Goal: Task Accomplishment & Management: Complete application form

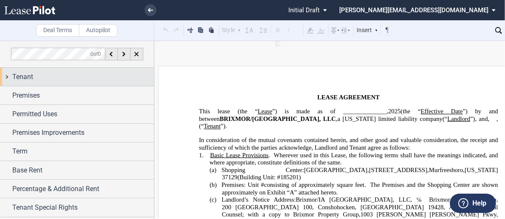
click at [21, 75] on span "Tenant" at bounding box center [22, 77] width 21 height 10
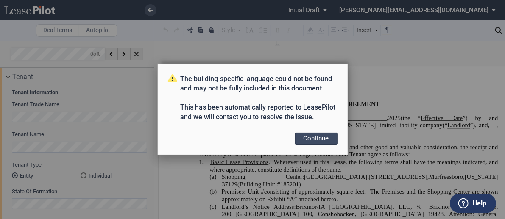
click at [321, 137] on button "Continue" at bounding box center [316, 139] width 42 height 12
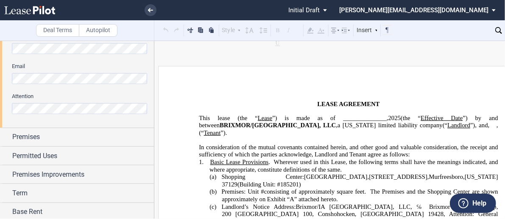
scroll to position [289, 0]
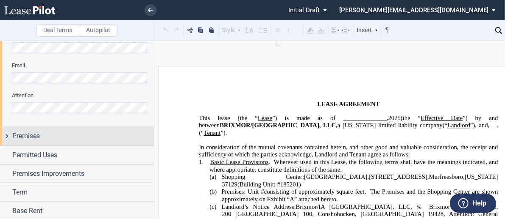
click at [9, 135] on div "Premises" at bounding box center [77, 137] width 154 height 18
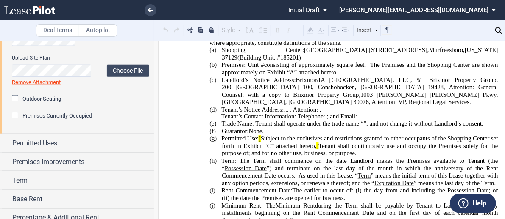
scroll to position [480, 0]
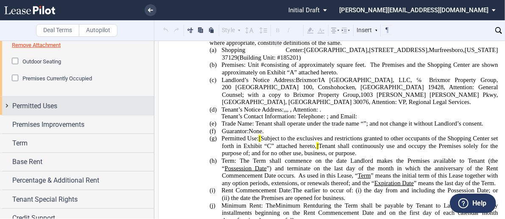
click at [25, 105] on span "Permitted Uses" at bounding box center [34, 106] width 45 height 10
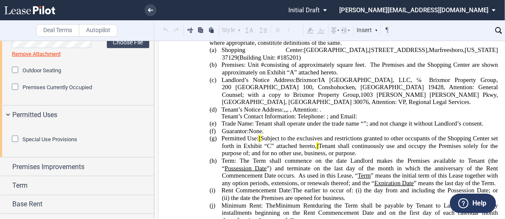
scroll to position [466, 0]
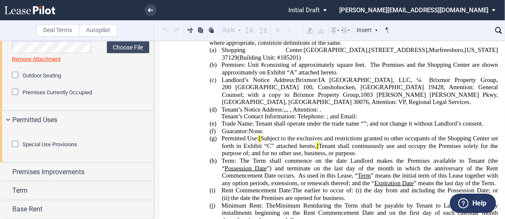
click at [3, 144] on div "Special Use Provisions Restaurant Restaurant" at bounding box center [77, 145] width 154 height 33
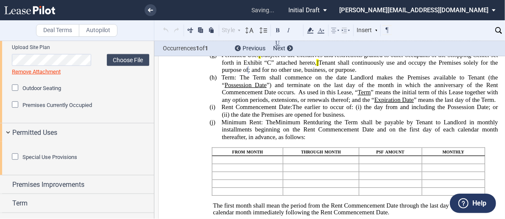
scroll to position [438, 0]
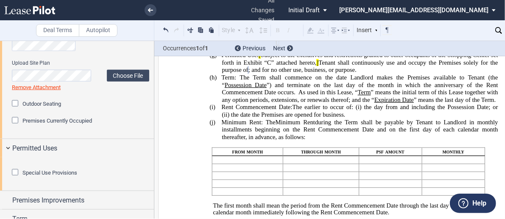
click at [3, 176] on div "Special Use Provisions Restaurant Restaurant" at bounding box center [77, 174] width 154 height 33
click at [275, 74] on p "(g) Permitted Use: [ Subject to the exclusives and restrictions granted to othe…" at bounding box center [360, 63] width 276 height 22
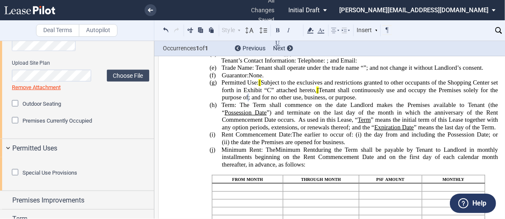
scroll to position [183, 0]
click at [123, 107] on div "Outdoor Seating" at bounding box center [80, 104] width 137 height 8
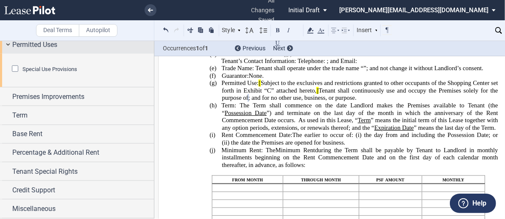
scroll to position [565, 0]
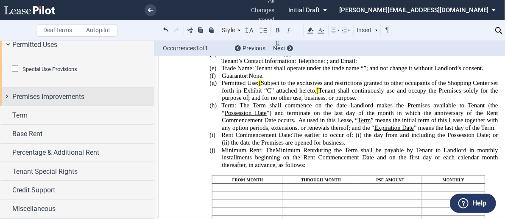
click at [7, 106] on div "Premises Improvements" at bounding box center [77, 97] width 154 height 18
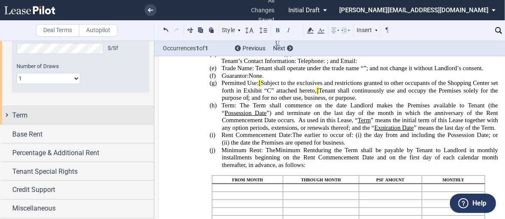
scroll to position [703, 0]
click at [8, 117] on div "Term" at bounding box center [77, 116] width 154 height 18
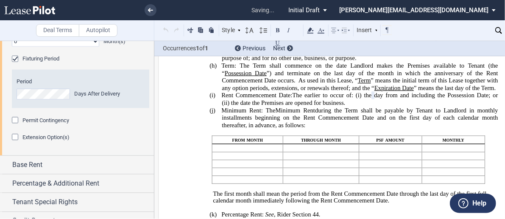
scroll to position [250, 0]
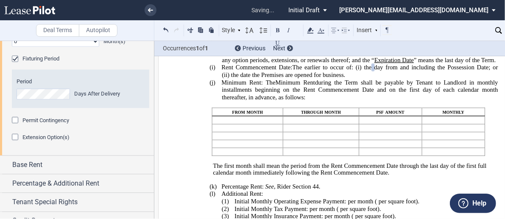
click at [123, 134] on div "Permit Contingency" at bounding box center [80, 125] width 147 height 17
drag, startPoint x: 151, startPoint y: 176, endPoint x: 150, endPoint y: 184, distance: 7.7
click at [150, 156] on div "Term Length Year(s) 0 1 2 3 4 5 6 7 8 9 10 11 Month(s) Extended Term Not Applic…" at bounding box center [77, 79] width 154 height 153
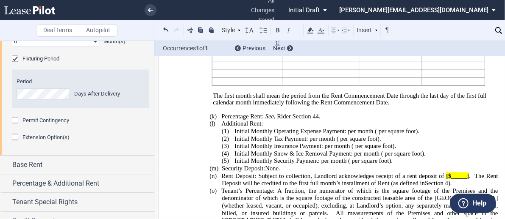
scroll to position [292, 0]
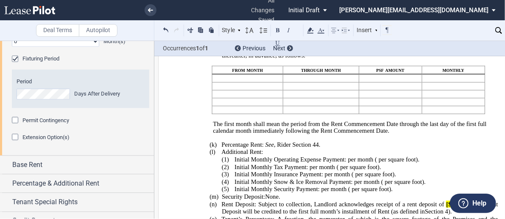
click at [137, 125] on div "Permit Contingency" at bounding box center [80, 121] width 137 height 8
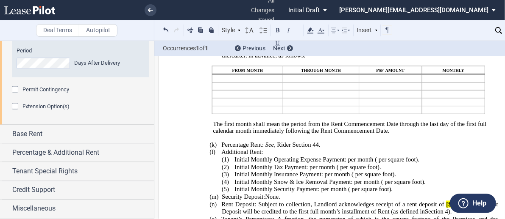
scroll to position [857, 0]
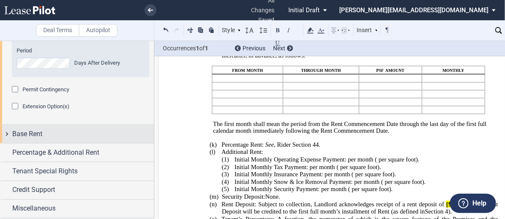
click at [9, 133] on div "Base Rent" at bounding box center [77, 134] width 154 height 18
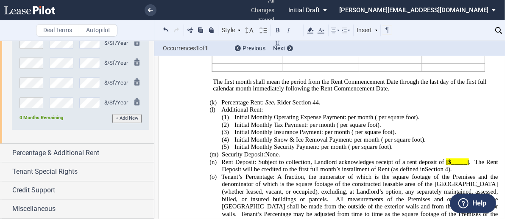
scroll to position [1035, 0]
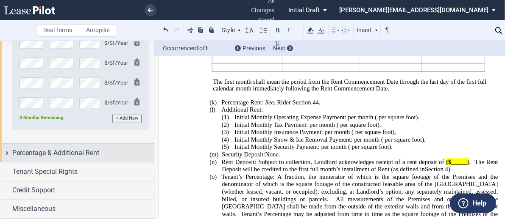
click at [6, 153] on div "Percentage & Additional Rent" at bounding box center [77, 153] width 154 height 18
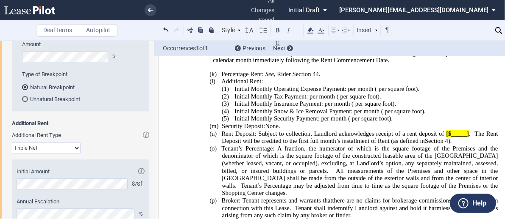
scroll to position [1157, 0]
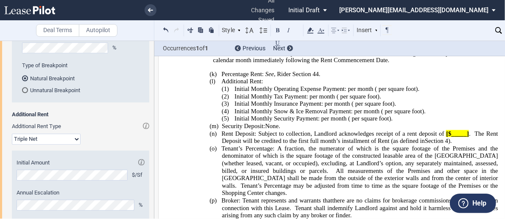
click at [14, 20] on div "Tenant Pays Percentage Rent" at bounding box center [16, 16] width 8 height 8
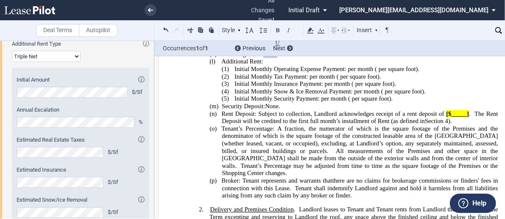
scroll to position [405, 0]
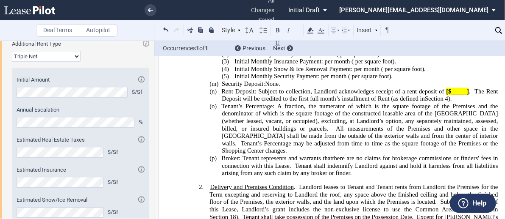
click at [76, 62] on select "Modified Gross Gross Triple Net" at bounding box center [46, 56] width 69 height 11
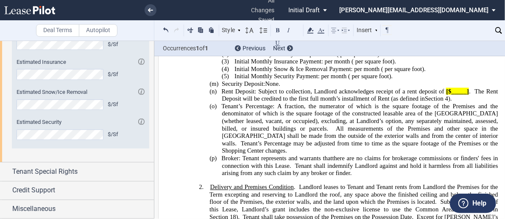
scroll to position [1310, 0]
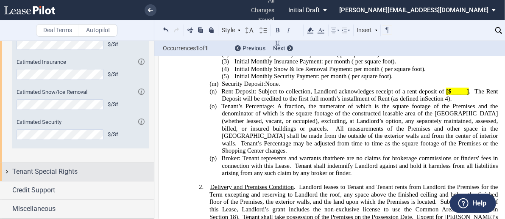
click at [142, 171] on div "Tenant Special Rights" at bounding box center [82, 172] width 141 height 10
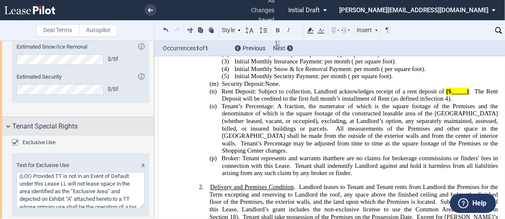
click at [112, 132] on div "Tenant Special Rights" at bounding box center [82, 127] width 141 height 10
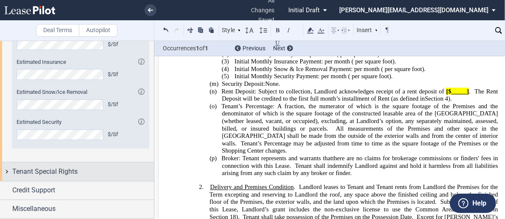
click at [7, 171] on div "Tenant Special Rights" at bounding box center [77, 172] width 154 height 18
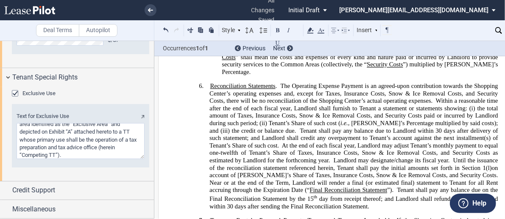
scroll to position [985, 0]
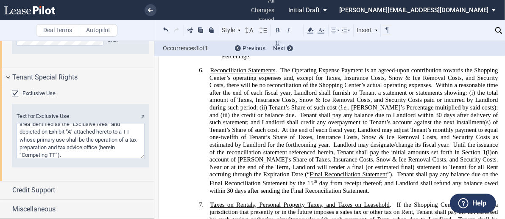
scroll to position [1055, 0]
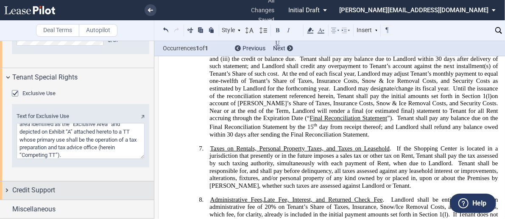
click at [8, 191] on div "Credit Support" at bounding box center [77, 191] width 154 height 18
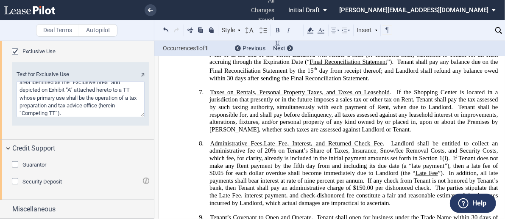
scroll to position [1248, 0]
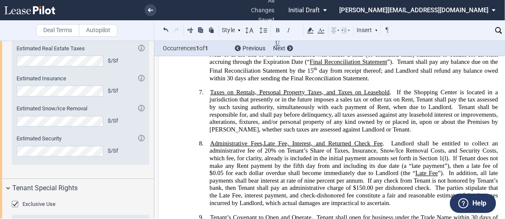
click at [331, 9] on span "status: \a\aInitial Draft\a\a\a\a\a" at bounding box center [326, 10] width 10 height 20
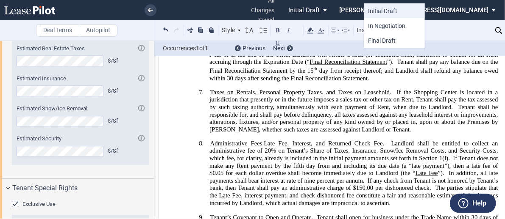
click at [385, 9] on span "Initial Draft" at bounding box center [382, 11] width 29 height 7
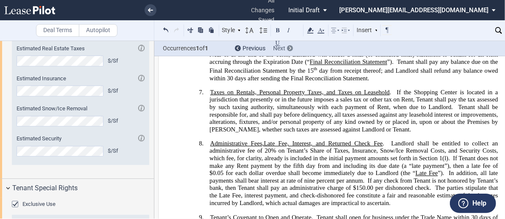
click at [289, 47] on use at bounding box center [290, 48] width 2 height 3
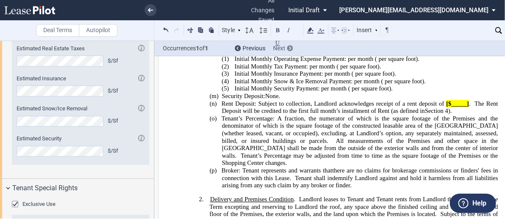
scroll to position [366, 0]
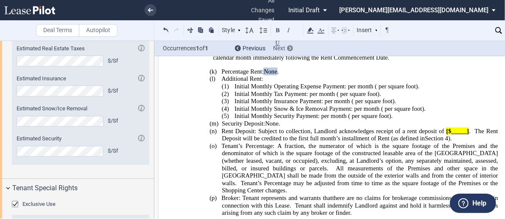
click at [289, 47] on use at bounding box center [290, 48] width 2 height 3
drag, startPoint x: 444, startPoint y: 164, endPoint x: 466, endPoint y: 161, distance: 21.4
click at [466, 135] on span "[$_____]" at bounding box center [457, 131] width 23 height 7
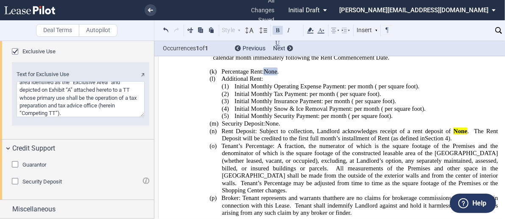
scroll to position [1446, 0]
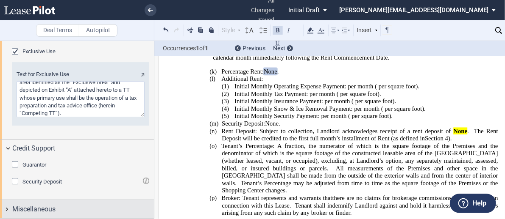
click at [44, 208] on span "Miscellaneous" at bounding box center [33, 210] width 43 height 10
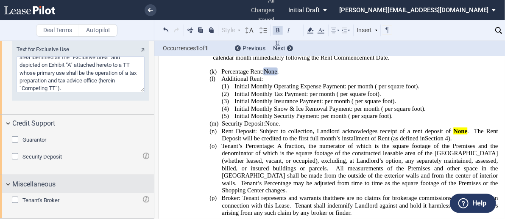
click at [12, 190] on span "Miscellaneous" at bounding box center [33, 185] width 43 height 10
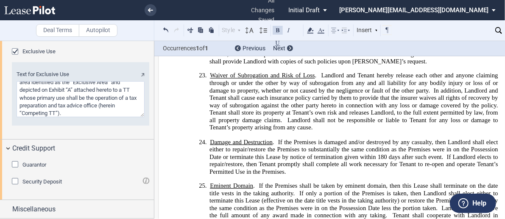
scroll to position [3148, 0]
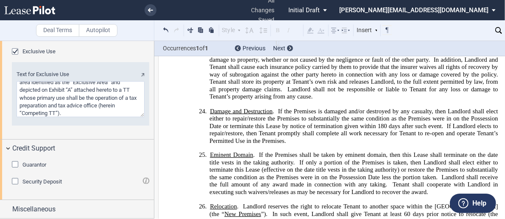
click at [493, 8] on md-select "[PERSON_NAME][EMAIL_ADDRESS][DOMAIN_NAME] Sign Out" at bounding box center [420, 9] width 164 height 19
click at [493, 8] on div "Sign Out" at bounding box center [460, 16] width 99 height 26
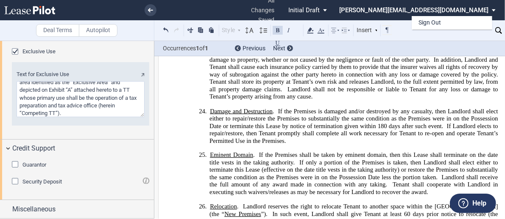
click at [339, 50] on md-backdrop at bounding box center [252, 109] width 505 height 219
click at [98, 28] on label "Autopilot" at bounding box center [98, 30] width 39 height 13
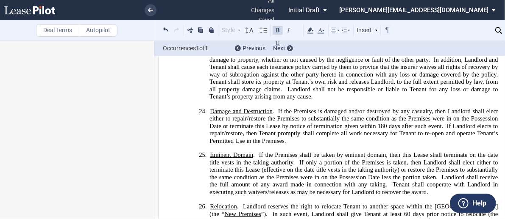
scroll to position [0, 0]
click at [61, 30] on label "Deal Terms" at bounding box center [57, 30] width 43 height 13
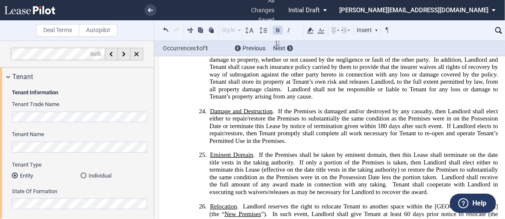
click at [102, 29] on label "Autopilot" at bounding box center [98, 30] width 39 height 13
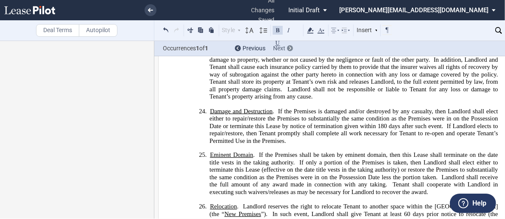
click at [291, 49] on div at bounding box center [290, 48] width 6 height 6
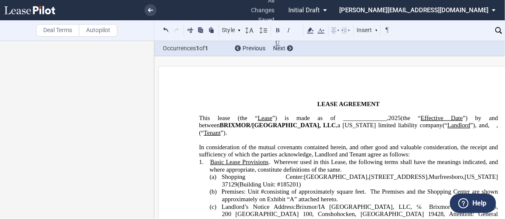
drag, startPoint x: 474, startPoint y: 28, endPoint x: 444, endPoint y: 22, distance: 31.4
click at [444, 22] on div "Notes Correspondence Deal Notes Tenant Allowance ( T A) Description of Work TA …" at bounding box center [474, 30] width 150 height 20
drag, startPoint x: 435, startPoint y: 46, endPoint x: 387, endPoint y: 49, distance: 47.5
click at [387, 49] on div "Occurrences 1 of 1 Previous Next" at bounding box center [329, 48] width 350 height 15
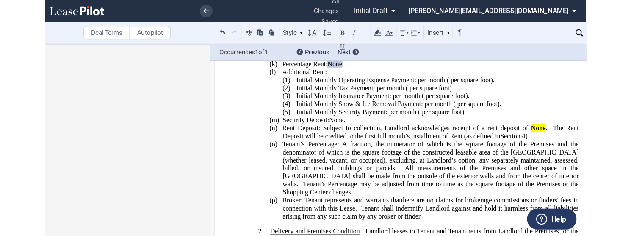
scroll to position [353, 0]
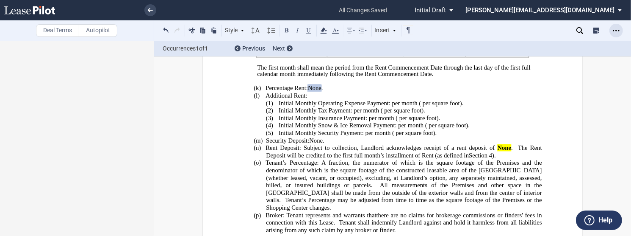
click at [504, 30] on use "Open Lease options menu" at bounding box center [616, 30] width 7 height 1
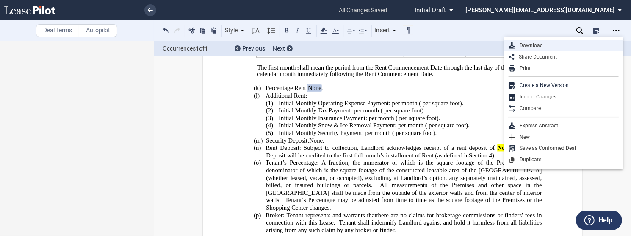
click at [504, 46] on div "Download" at bounding box center [567, 45] width 103 height 7
